Goal: Task Accomplishment & Management: Use online tool/utility

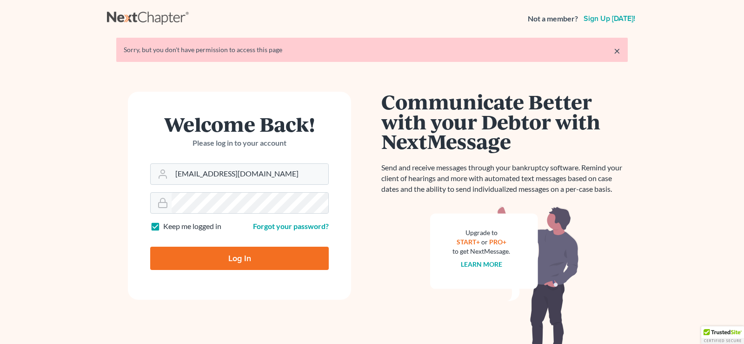
click at [235, 255] on input "Log In" at bounding box center [239, 258] width 179 height 23
type input "Thinking..."
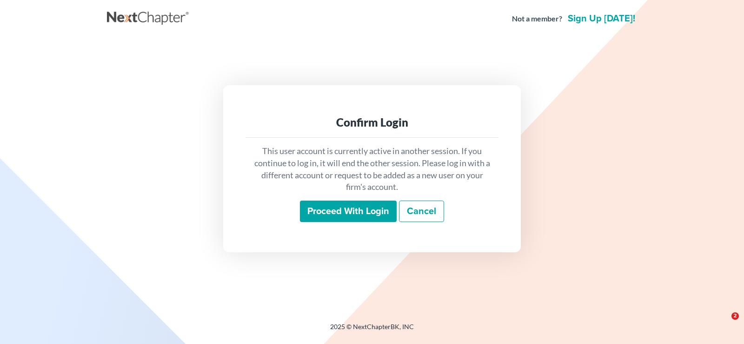
click at [345, 211] on input "Proceed with login" at bounding box center [348, 211] width 97 height 21
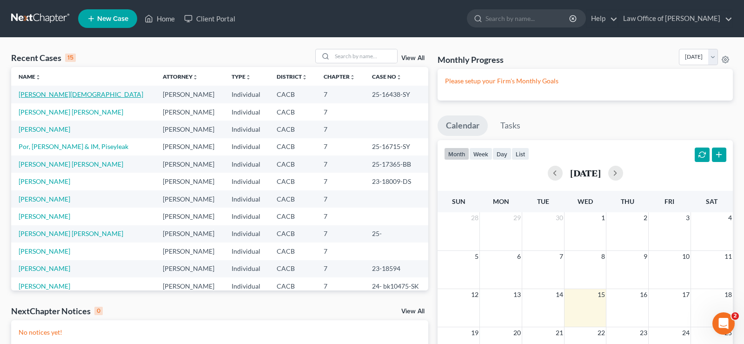
click at [52, 92] on link "Leon -Zamarripa, Jesus" at bounding box center [81, 94] width 125 height 8
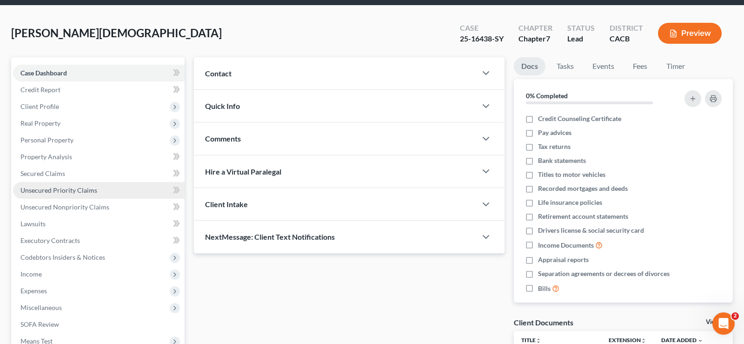
scroll to position [47, 0]
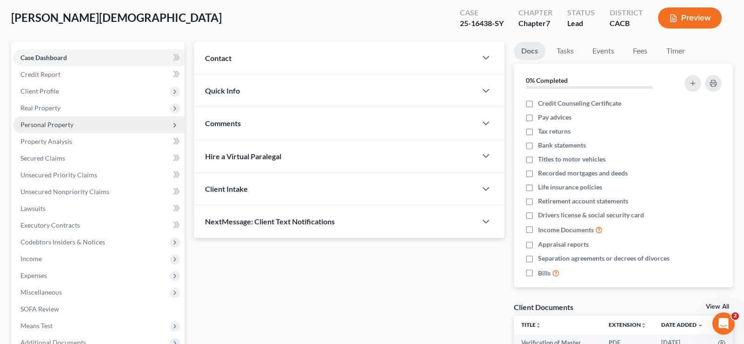
click at [52, 123] on span "Personal Property" at bounding box center [46, 125] width 53 height 8
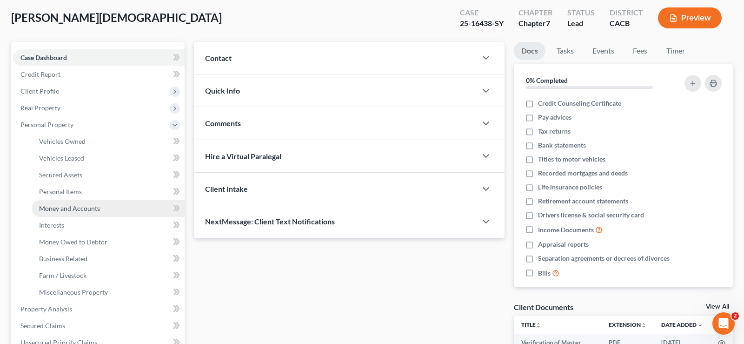
click at [84, 204] on link "Money and Accounts" at bounding box center [108, 208] width 153 height 17
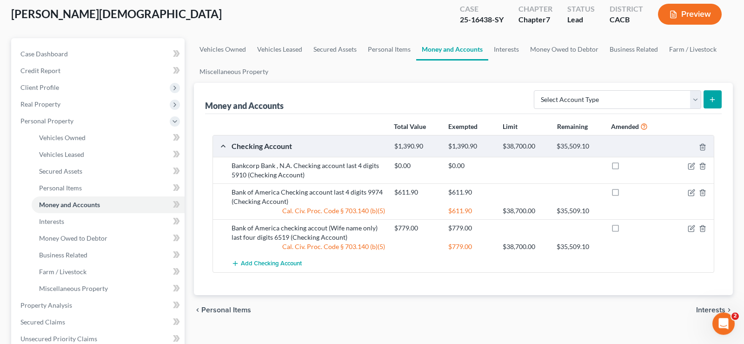
scroll to position [95, 0]
